Goal: Communication & Community: Answer question/provide support

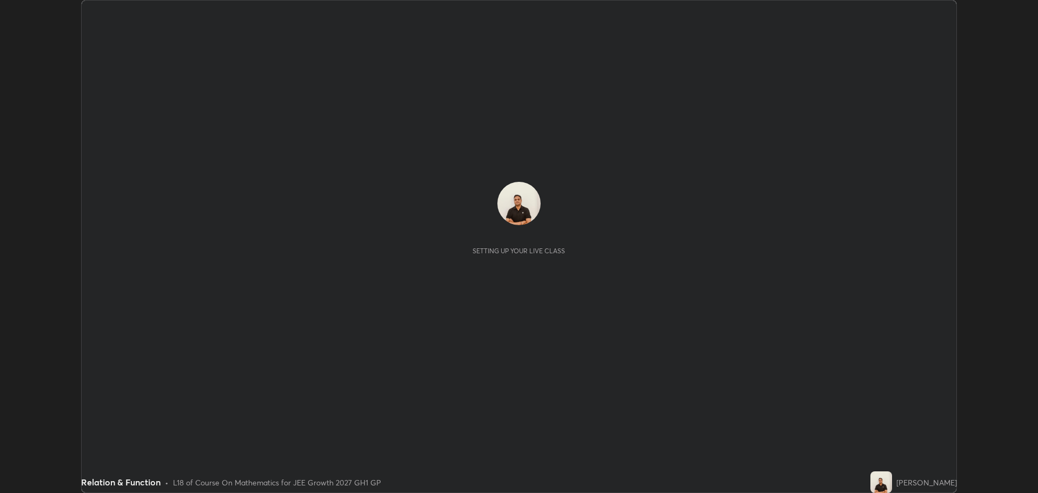
scroll to position [493, 1038]
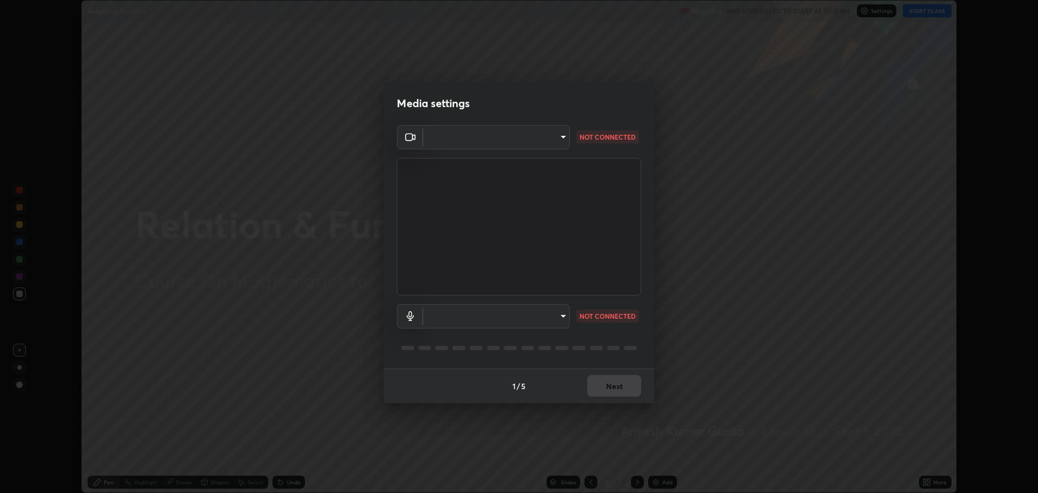
type input "818fcefd3fddf3d091a7478ec67eb8981ca9e8ab5665e76ce228af1b2ffa74de"
type input "default"
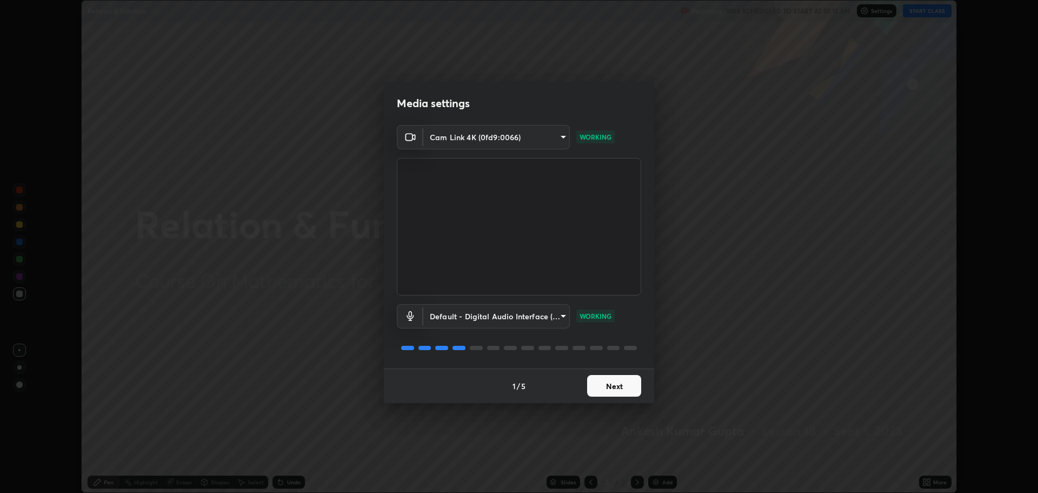
click at [599, 383] on button "Next" at bounding box center [614, 386] width 54 height 22
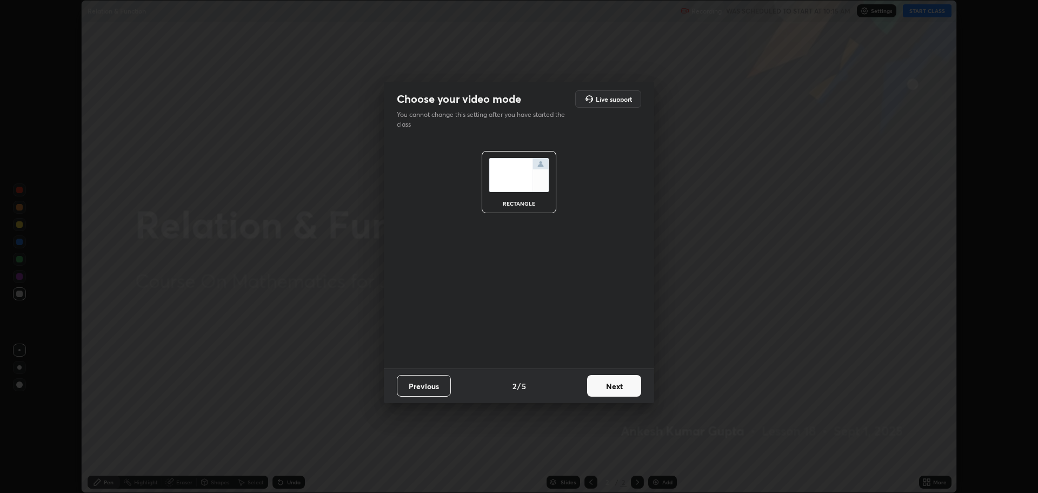
click at [600, 387] on button "Next" at bounding box center [614, 386] width 54 height 22
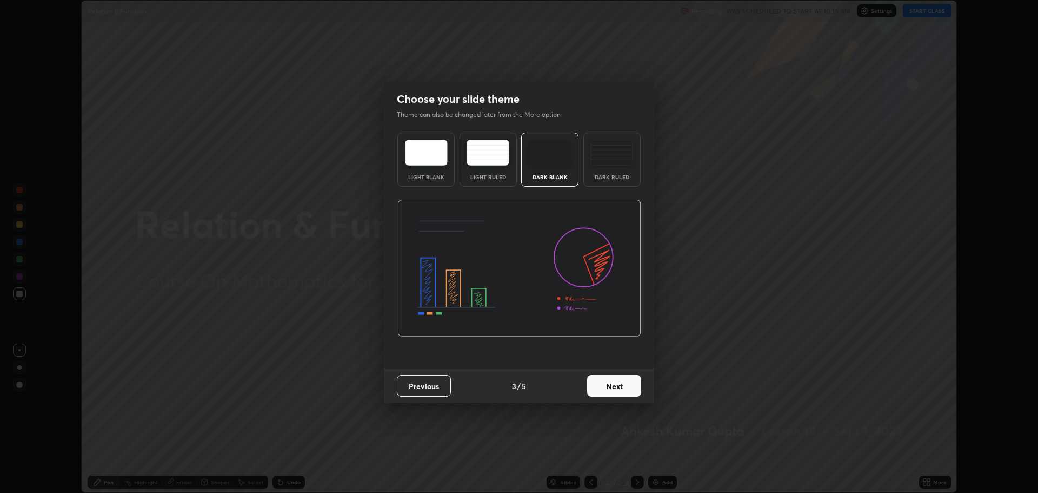
click at [602, 388] on button "Next" at bounding box center [614, 386] width 54 height 22
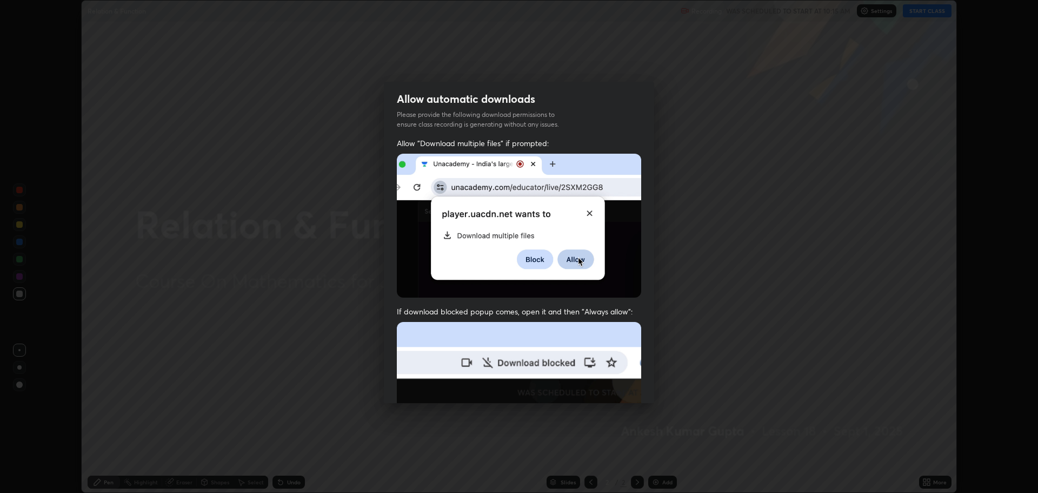
click at [603, 392] on img at bounding box center [519, 440] width 244 height 236
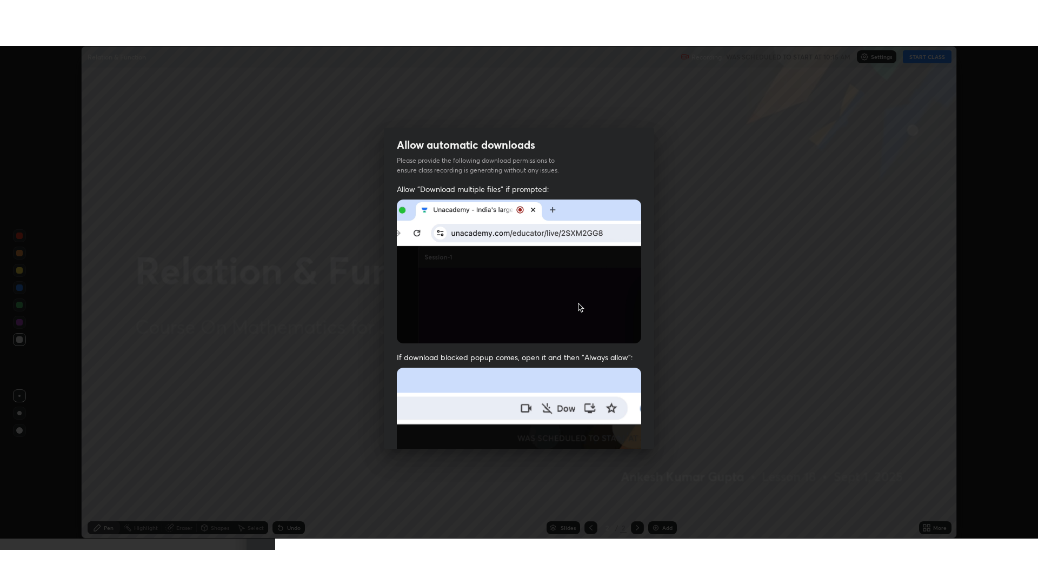
scroll to position [220, 0]
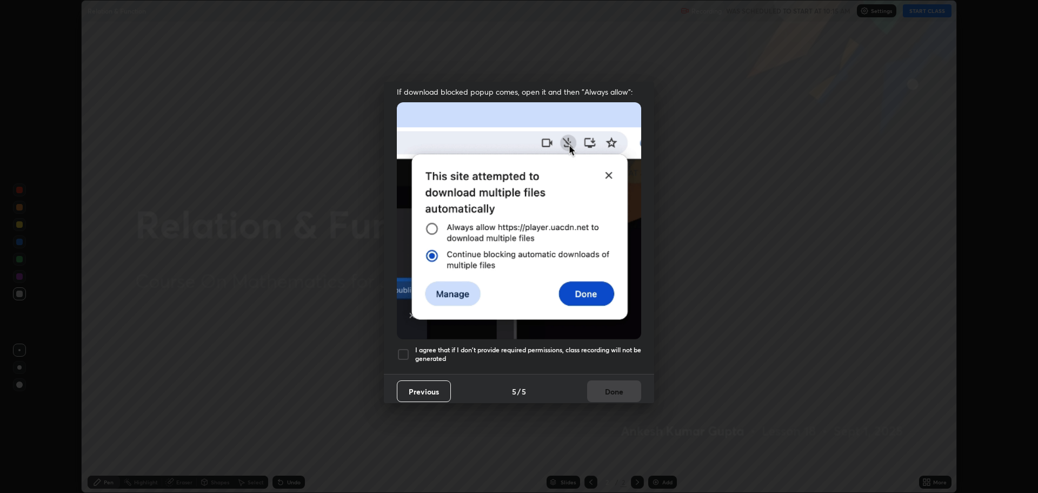
click at [403, 348] on div at bounding box center [403, 354] width 13 height 13
click at [597, 383] on button "Done" at bounding box center [614, 391] width 54 height 22
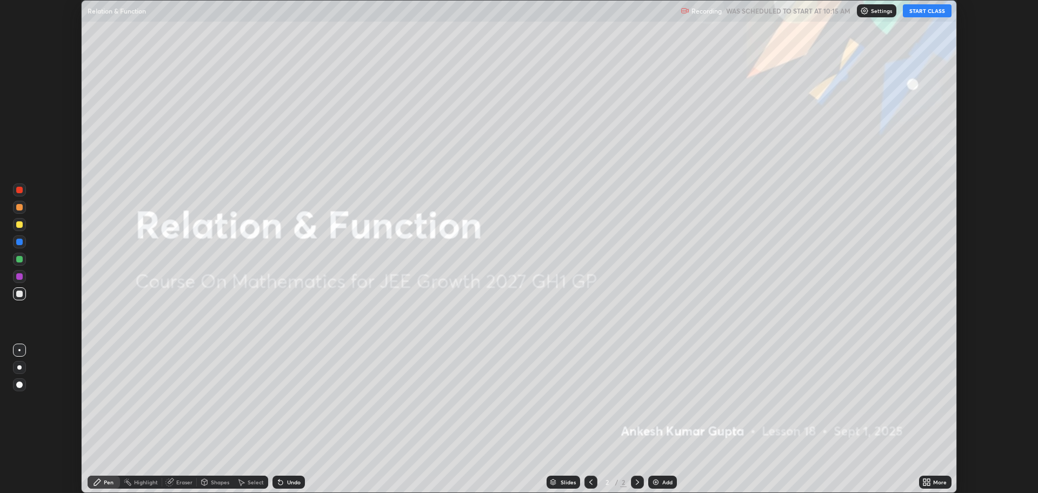
click at [925, 8] on button "START CLASS" at bounding box center [927, 10] width 49 height 13
click at [925, 479] on icon at bounding box center [925, 480] width 3 height 3
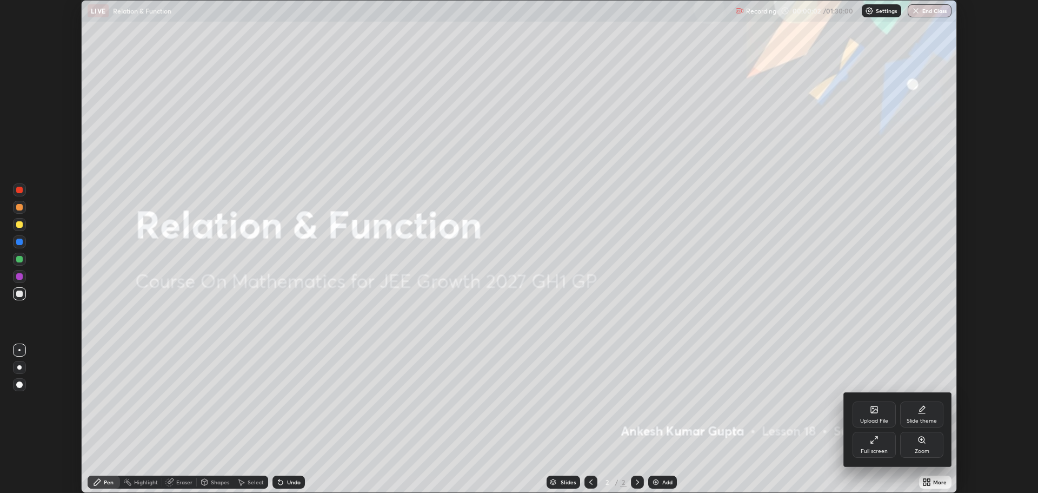
click at [868, 449] on div "Full screen" at bounding box center [874, 450] width 27 height 5
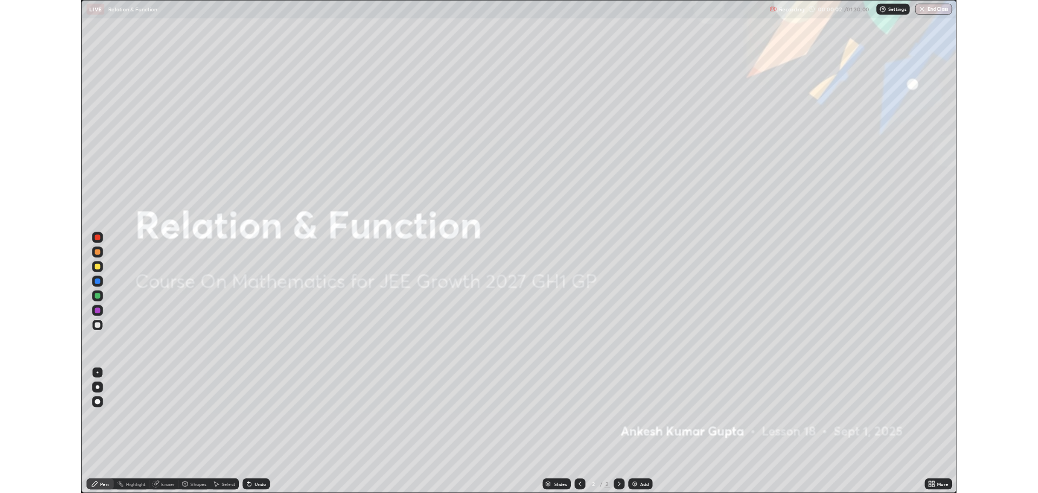
scroll to position [584, 1038]
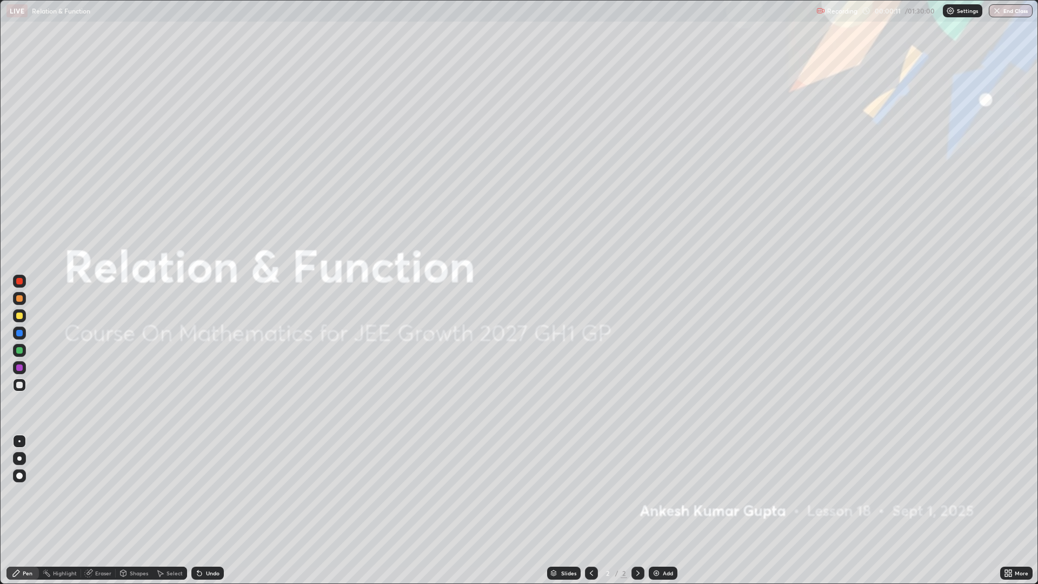
click at [661, 492] on div "Add" at bounding box center [663, 573] width 29 height 13
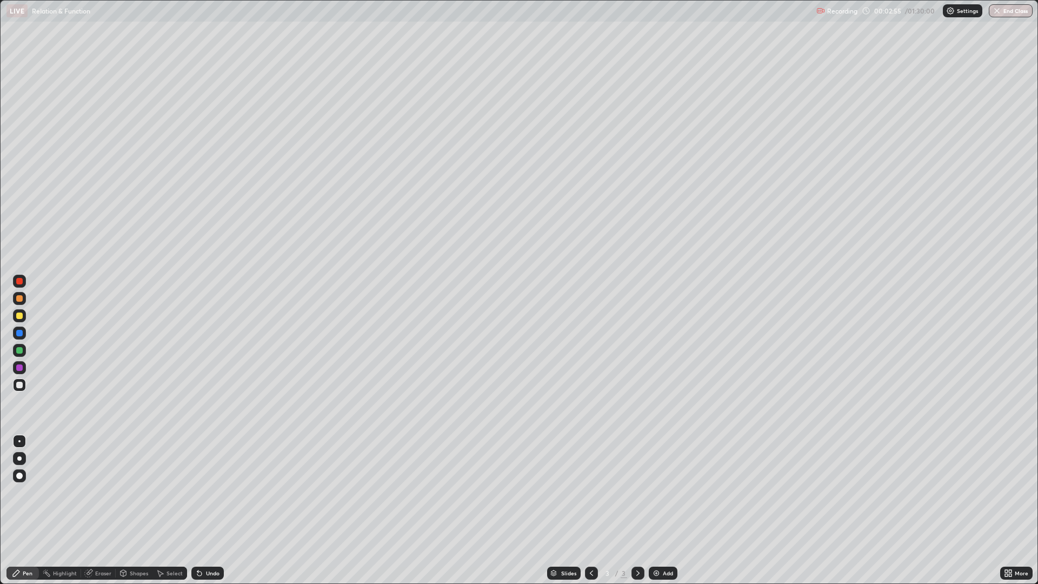
click at [212, 492] on div "Undo" at bounding box center [213, 573] width 14 height 5
click at [208, 492] on div "Undo" at bounding box center [207, 573] width 32 height 13
click at [14, 315] on div at bounding box center [19, 315] width 13 height 13
click at [663, 492] on div "Add" at bounding box center [668, 573] width 10 height 5
click at [209, 492] on div "Undo" at bounding box center [207, 573] width 32 height 13
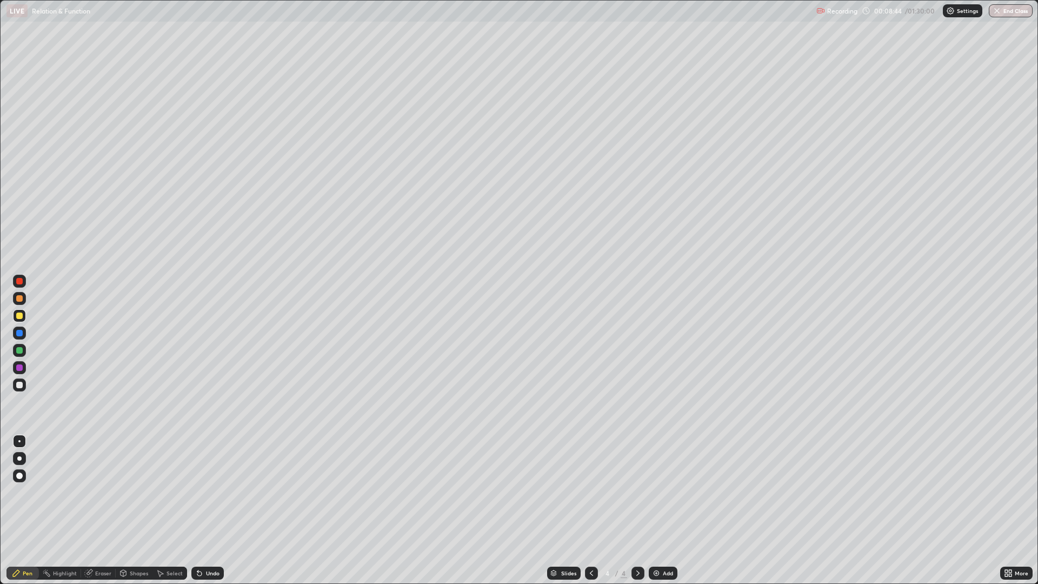
click at [207, 492] on div "Undo" at bounding box center [213, 573] width 14 height 5
click at [204, 492] on div "Undo" at bounding box center [207, 573] width 32 height 13
click at [213, 492] on div "Undo" at bounding box center [207, 573] width 32 height 13
click at [208, 492] on div "Undo" at bounding box center [207, 573] width 32 height 13
click at [104, 492] on div "Eraser" at bounding box center [103, 573] width 16 height 5
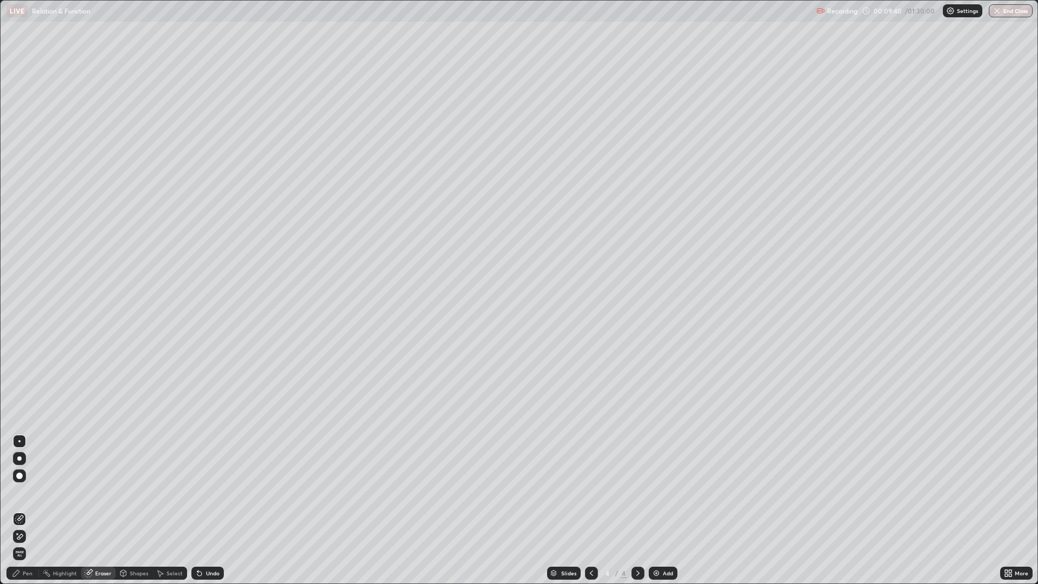
click at [29, 492] on div "Pen" at bounding box center [22, 573] width 32 height 13
click at [214, 492] on div "Undo" at bounding box center [213, 573] width 14 height 5
click at [203, 492] on div "Undo" at bounding box center [207, 573] width 32 height 13
click at [660, 492] on div "Add" at bounding box center [663, 573] width 29 height 13
click at [592, 492] on icon at bounding box center [591, 573] width 9 height 9
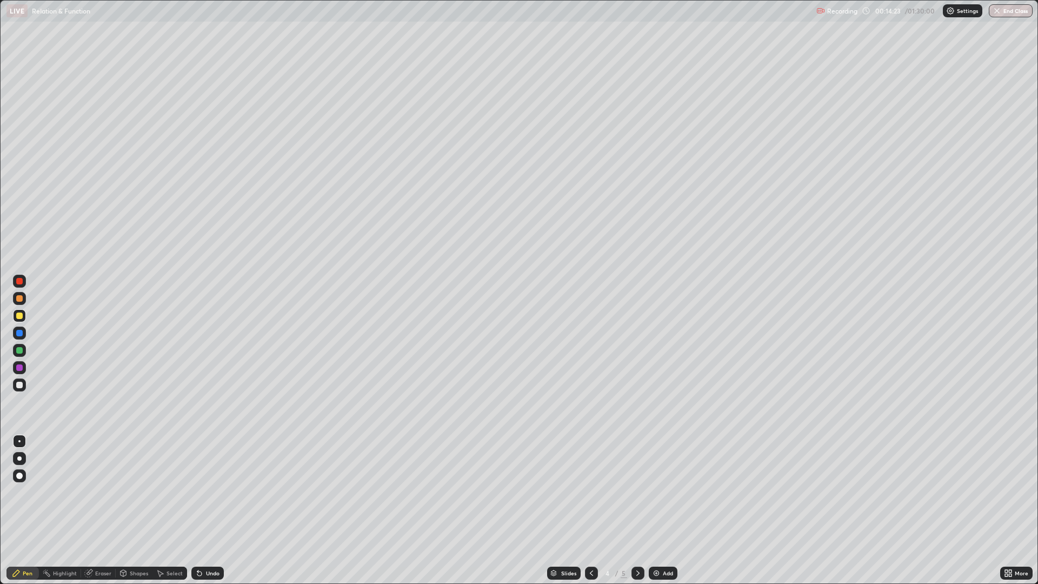
click at [634, 492] on icon at bounding box center [638, 573] width 9 height 9
click at [655, 492] on img at bounding box center [656, 573] width 9 height 9
click at [103, 492] on div "Eraser" at bounding box center [98, 573] width 35 height 13
click at [30, 492] on div "Pen" at bounding box center [28, 573] width 10 height 5
click at [102, 492] on div "Eraser" at bounding box center [103, 573] width 16 height 5
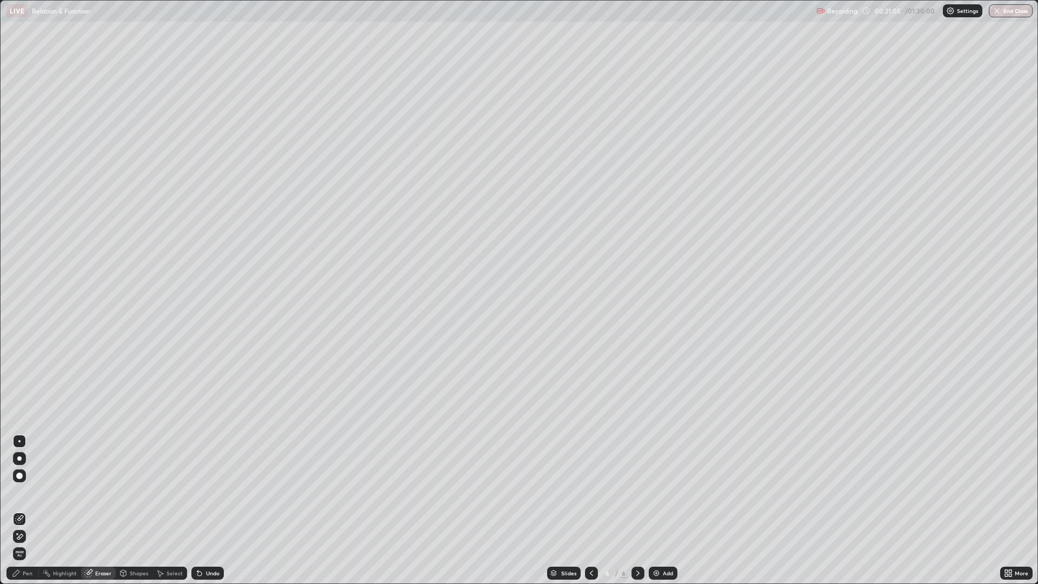
click at [27, 492] on div "Pen" at bounding box center [28, 573] width 10 height 5
click at [21, 384] on div at bounding box center [19, 385] width 6 height 6
click at [203, 492] on div "Undo" at bounding box center [207, 573] width 32 height 13
click at [660, 492] on div "Add" at bounding box center [663, 573] width 29 height 13
click at [208, 492] on div "Undo" at bounding box center [207, 573] width 32 height 13
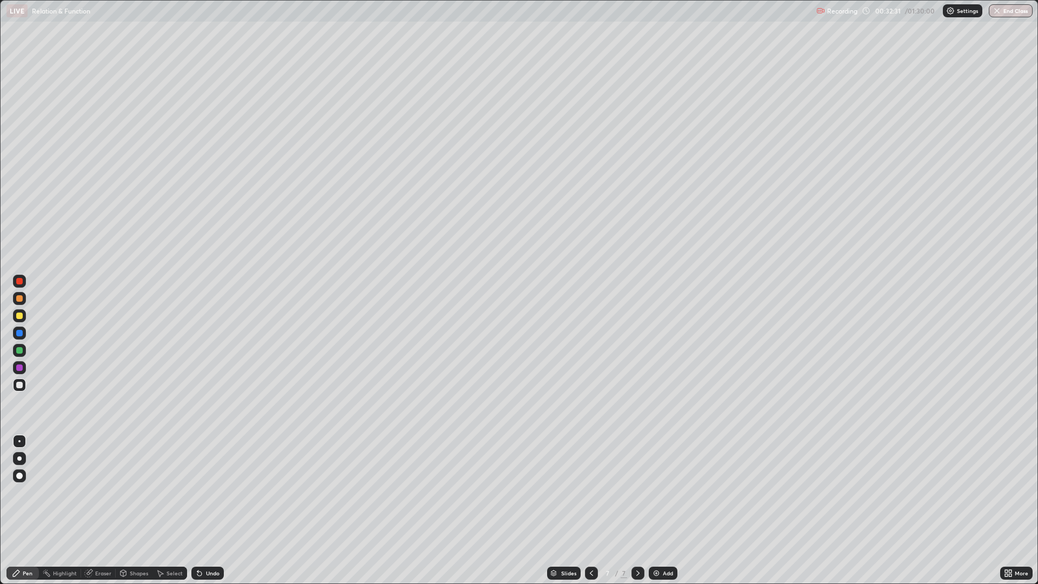
click at [217, 492] on div "Undo" at bounding box center [207, 573] width 32 height 13
click at [663, 492] on div "Add" at bounding box center [668, 573] width 10 height 5
click at [207, 492] on div "Undo" at bounding box center [213, 573] width 14 height 5
click at [663, 492] on div "Add" at bounding box center [668, 573] width 10 height 5
click at [100, 492] on div "Eraser" at bounding box center [103, 573] width 16 height 5
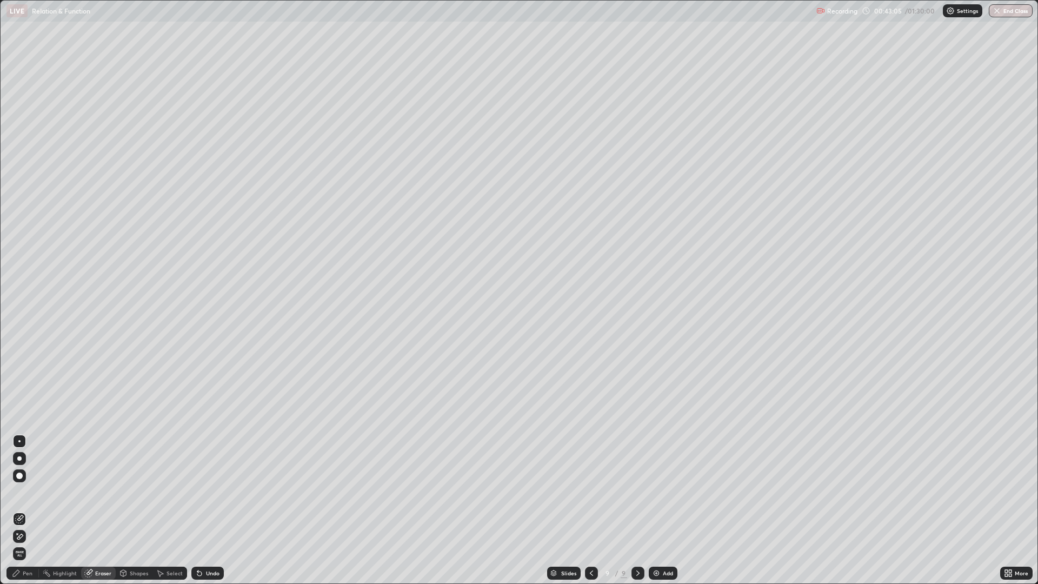
click at [19, 492] on icon at bounding box center [16, 573] width 9 height 9
click at [592, 492] on icon at bounding box center [591, 573] width 9 height 9
click at [591, 492] on icon at bounding box center [591, 573] width 9 height 9
click at [637, 492] on icon at bounding box center [638, 573] width 9 height 9
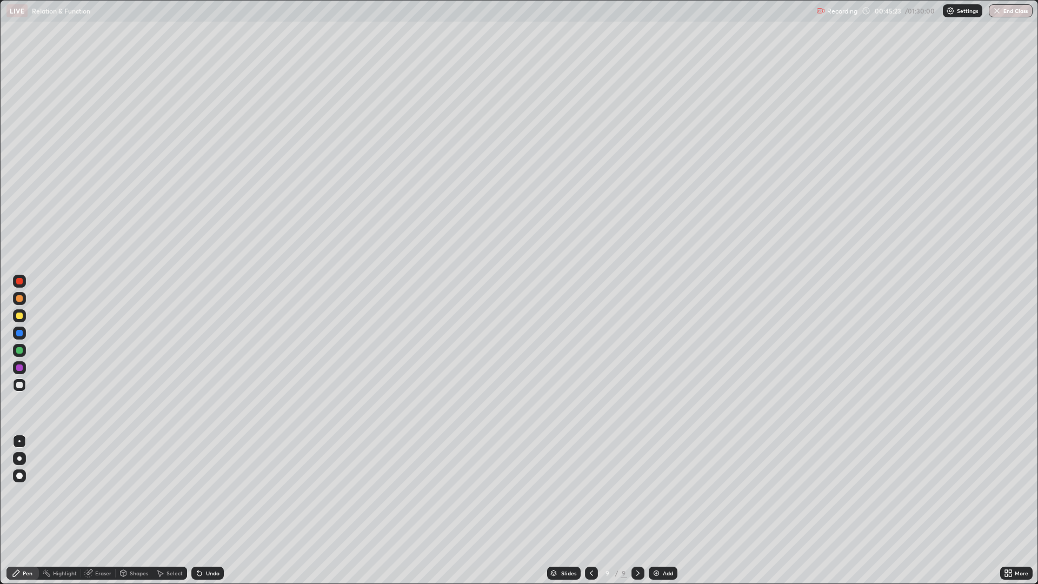
click at [99, 492] on div "Eraser" at bounding box center [98, 573] width 35 height 13
click at [29, 492] on div "Pen" at bounding box center [28, 573] width 10 height 5
click at [657, 492] on img at bounding box center [656, 573] width 9 height 9
click at [585, 492] on div at bounding box center [591, 573] width 13 height 13
click at [104, 492] on div "Eraser" at bounding box center [103, 573] width 16 height 5
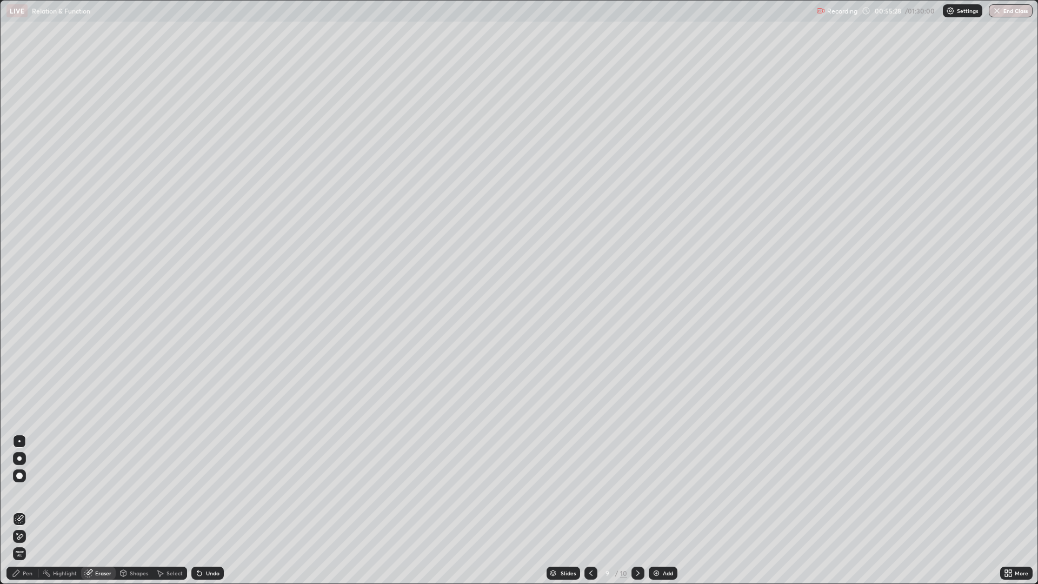
click at [23, 492] on div "Pen" at bounding box center [28, 573] width 10 height 5
click at [659, 492] on div "Add" at bounding box center [663, 573] width 29 height 13
click at [198, 492] on icon at bounding box center [199, 574] width 4 height 4
click at [663, 492] on div "Add" at bounding box center [668, 573] width 10 height 5
click at [102, 492] on div "Eraser" at bounding box center [103, 573] width 16 height 5
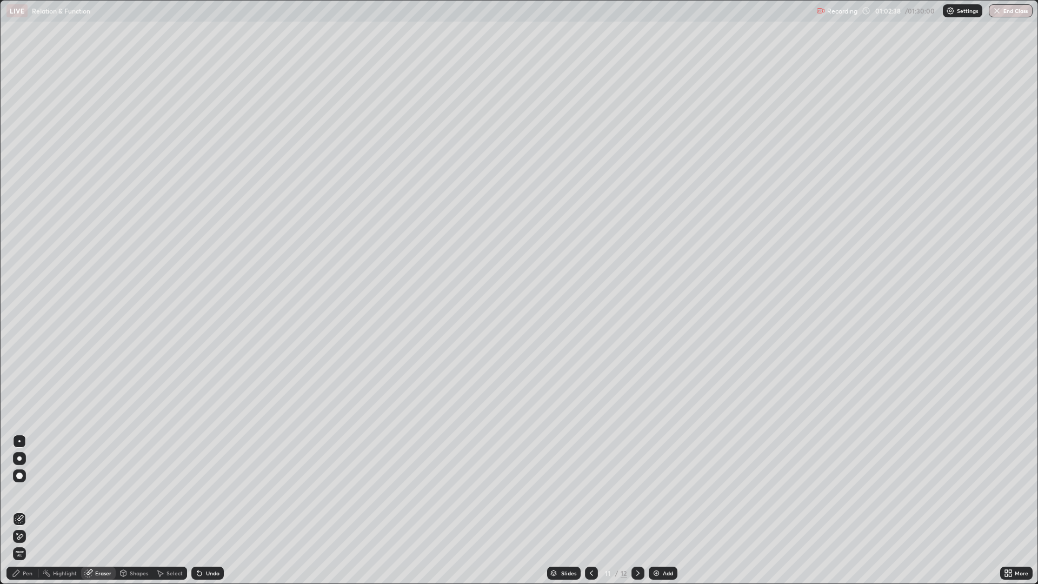
click at [35, 492] on div "Pen" at bounding box center [22, 573] width 32 height 13
click at [660, 492] on div "Add" at bounding box center [663, 573] width 29 height 13
click at [205, 492] on div "Undo" at bounding box center [207, 573] width 32 height 13
click at [209, 492] on div "Undo" at bounding box center [207, 573] width 32 height 13
click at [21, 318] on div at bounding box center [19, 316] width 6 height 6
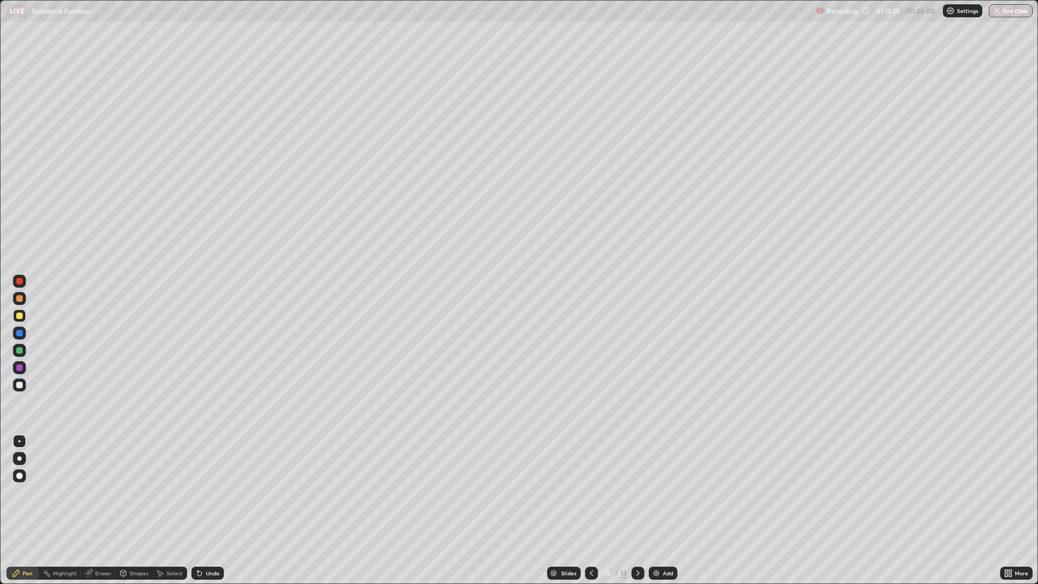
click at [18, 391] on div at bounding box center [19, 385] width 13 height 13
click at [19, 317] on div at bounding box center [19, 316] width 6 height 6
click at [655, 492] on img at bounding box center [656, 573] width 9 height 9
click at [207, 492] on div "Undo" at bounding box center [207, 573] width 32 height 13
click at [98, 492] on div "Eraser" at bounding box center [98, 573] width 35 height 13
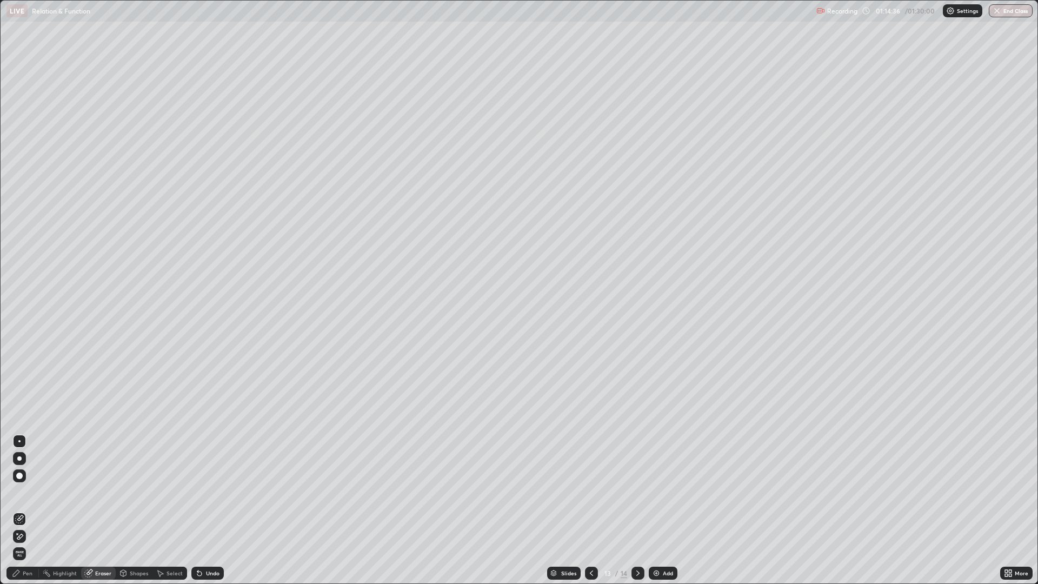
click at [27, 492] on div "Pen" at bounding box center [28, 573] width 10 height 5
click at [209, 492] on div "Undo" at bounding box center [207, 573] width 32 height 13
click at [102, 492] on div "Eraser" at bounding box center [103, 573] width 16 height 5
click at [31, 492] on div "Pen" at bounding box center [28, 573] width 10 height 5
click at [1003, 15] on button "End Class" at bounding box center [1011, 10] width 44 height 13
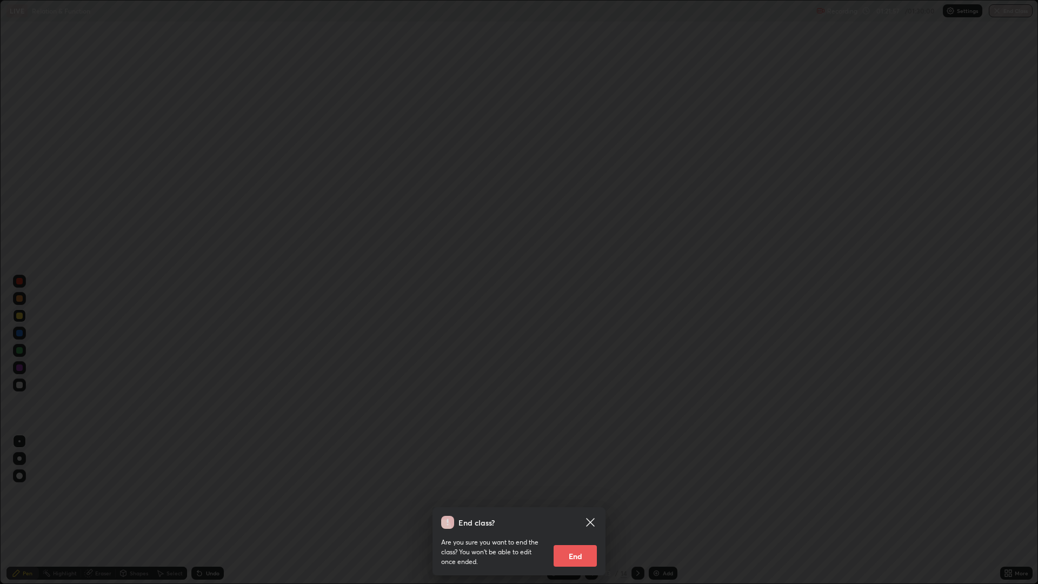
click at [582, 492] on button "End" at bounding box center [575, 556] width 43 height 22
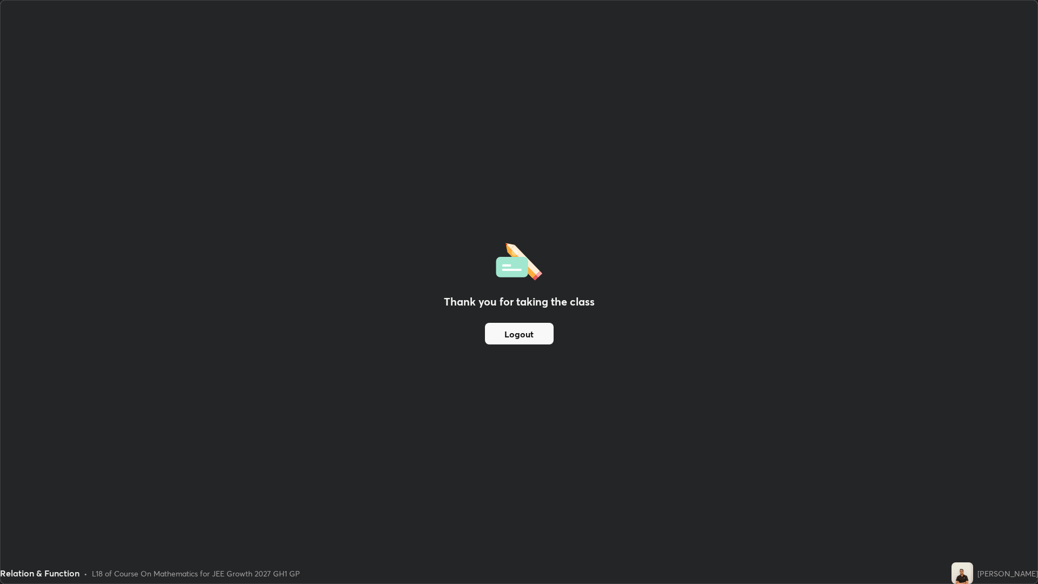
click at [531, 204] on div "Thank you for taking the class Logout" at bounding box center [519, 292] width 1037 height 583
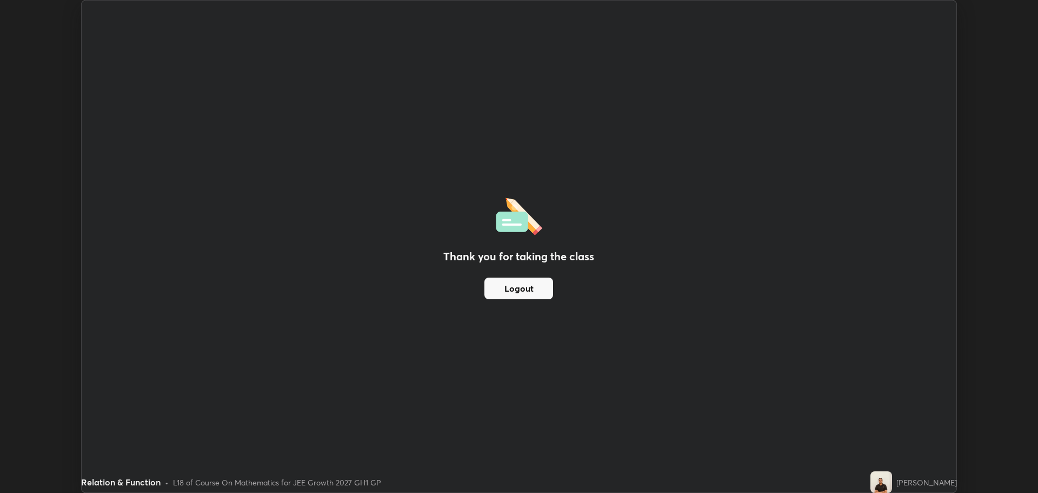
scroll to position [53587, 53041]
